Goal: Use online tool/utility: Utilize a website feature to perform a specific function

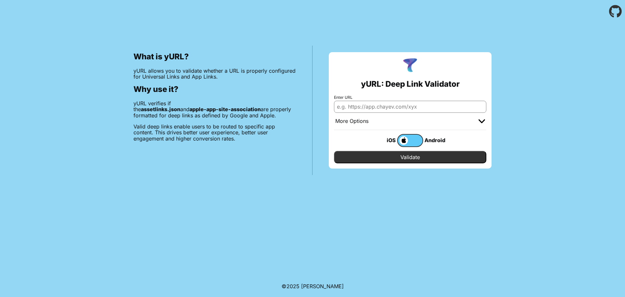
click at [360, 110] on input "Enter URL" at bounding box center [410, 107] width 152 height 12
paste input "[URL][DOMAIN_NAME]"
type input "[URL][DOMAIN_NAME]"
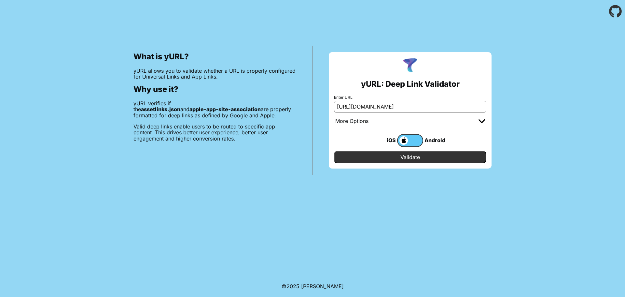
click at [412, 160] on input "Validate" at bounding box center [410, 157] width 152 height 12
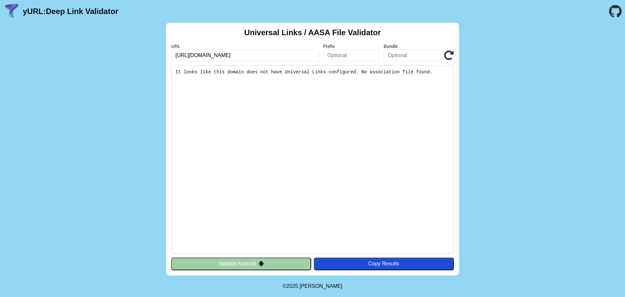
click at [415, 77] on pre "It looks like this domain does not have Universal Links configured. No associat…" at bounding box center [312, 159] width 283 height 188
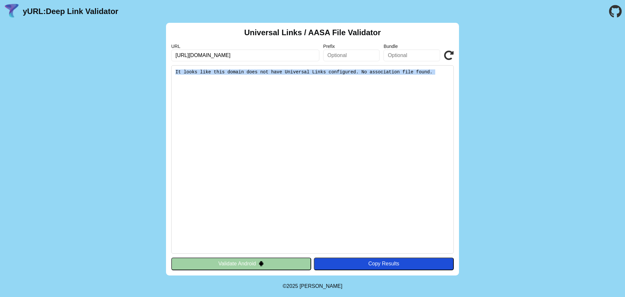
click at [415, 77] on pre "It looks like this domain does not have Universal Links configured. No associat…" at bounding box center [312, 159] width 283 height 188
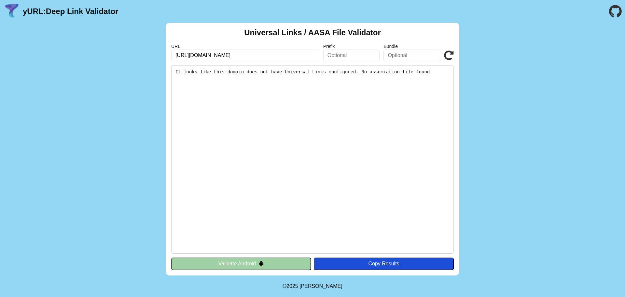
click at [255, 57] on input "[URL][DOMAIN_NAME]" at bounding box center [245, 56] width 148 height 12
drag, startPoint x: 270, startPoint y: 49, endPoint x: 448, endPoint y: 52, distance: 177.8
click at [448, 52] on div "URL [URL][DOMAIN_NAME] Prefix Bundle Validate" at bounding box center [312, 53] width 283 height 18
